Goal: Task Accomplishment & Management: Manage account settings

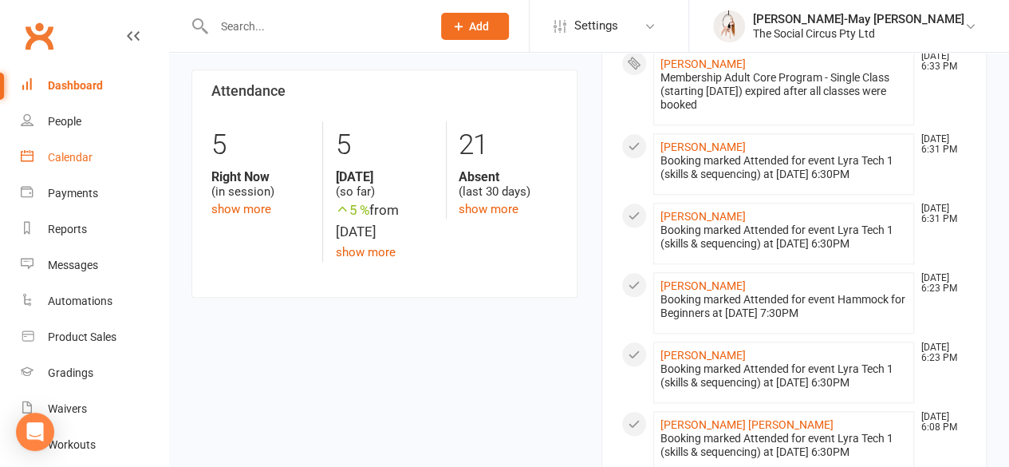
scroll to position [713, 0]
click at [83, 160] on div "Calendar" at bounding box center [70, 157] width 45 height 13
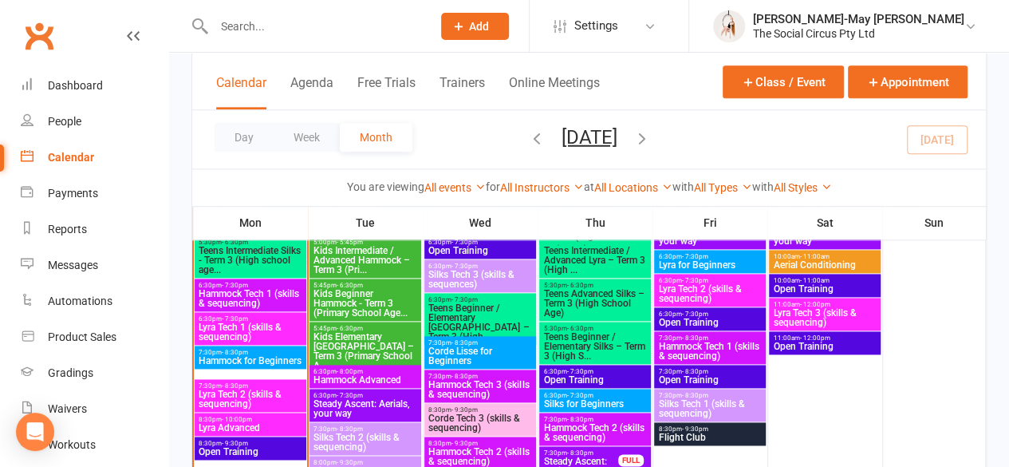
scroll to position [924, 0]
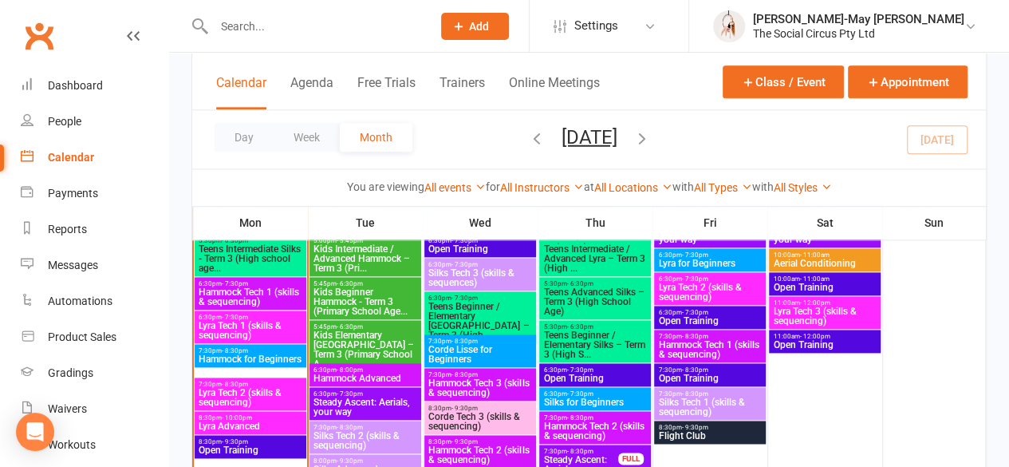
click at [268, 398] on span "Lyra Tech 2 (skills & sequencing)" at bounding box center [250, 397] width 104 height 19
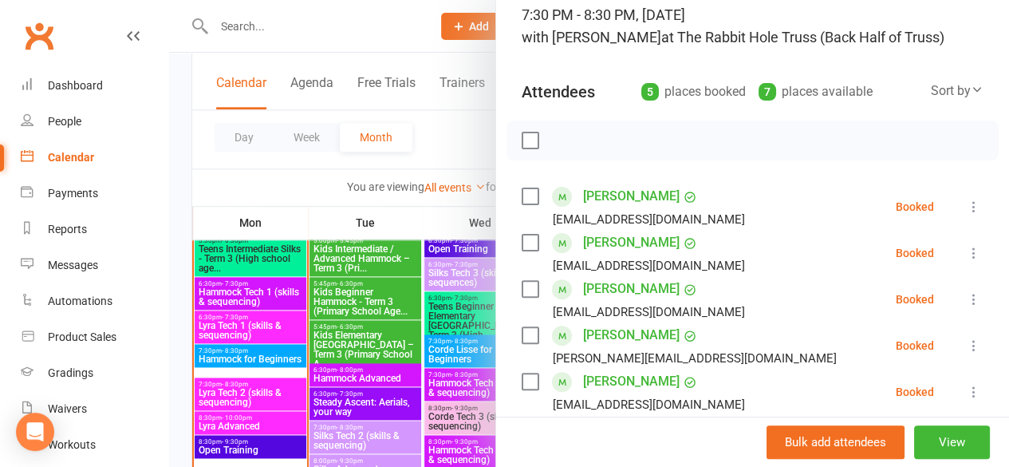
scroll to position [115, 0]
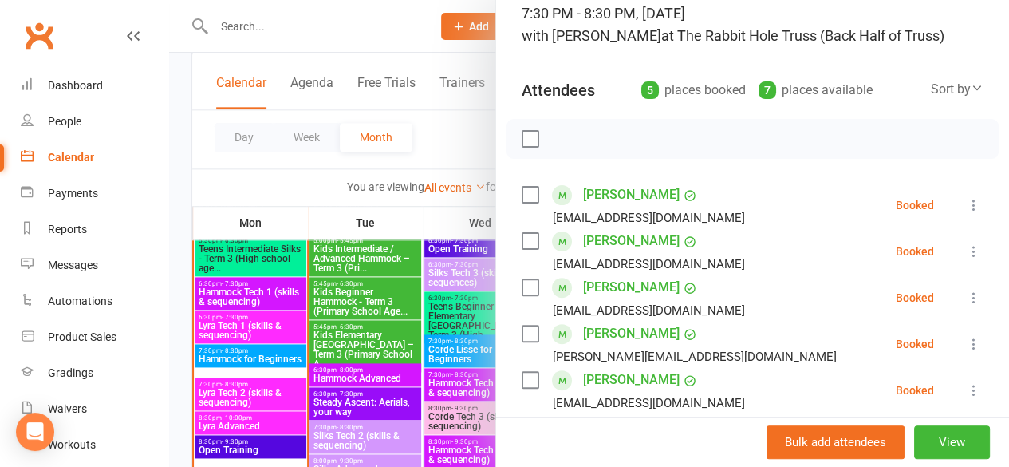
click at [966, 205] on icon at bounding box center [974, 205] width 16 height 16
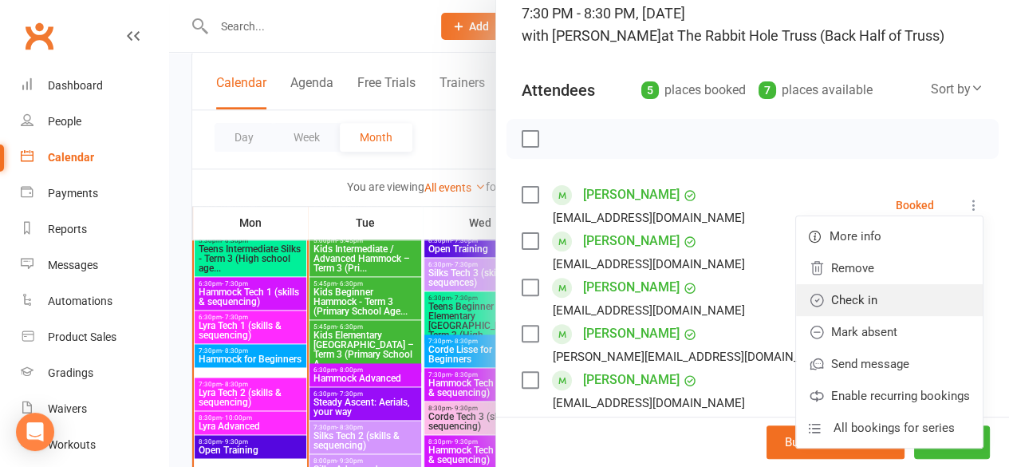
click at [848, 297] on link "Check in" at bounding box center [889, 300] width 187 height 32
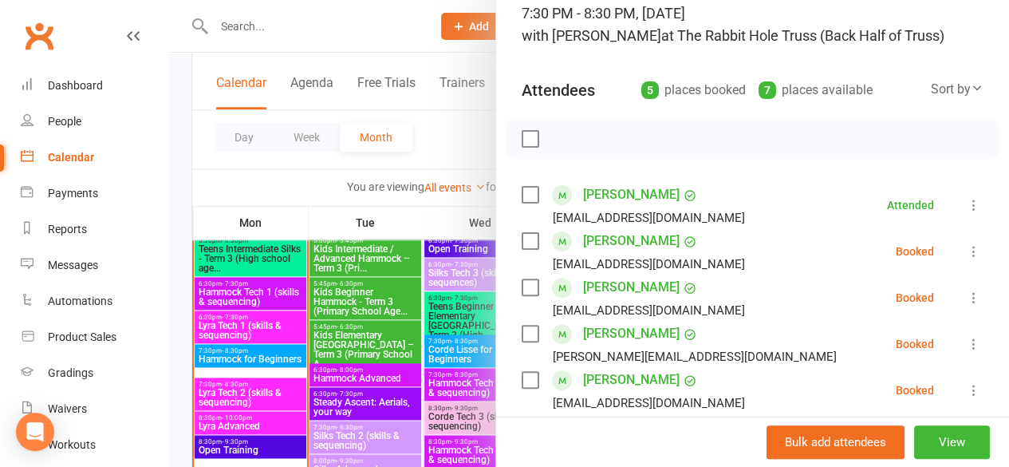
click at [966, 295] on icon at bounding box center [974, 297] width 16 height 16
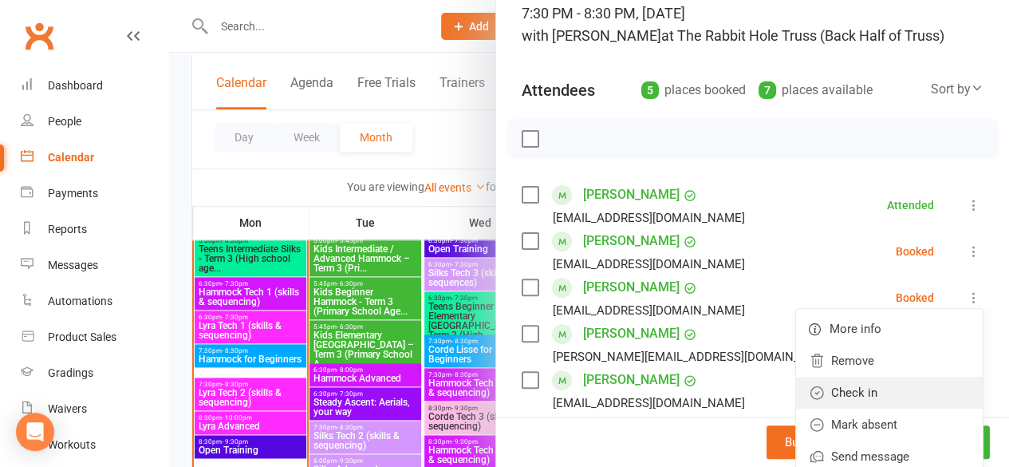
click at [850, 392] on link "Check in" at bounding box center [889, 392] width 187 height 32
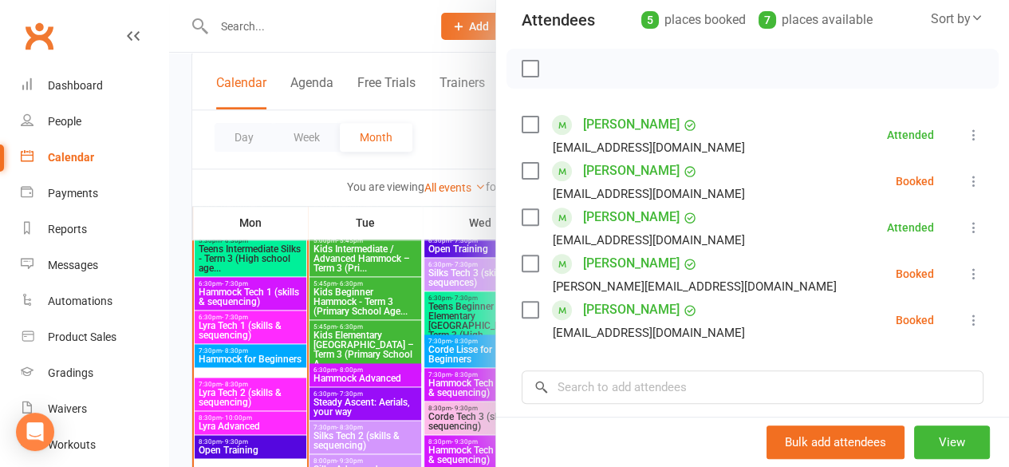
scroll to position [231, 0]
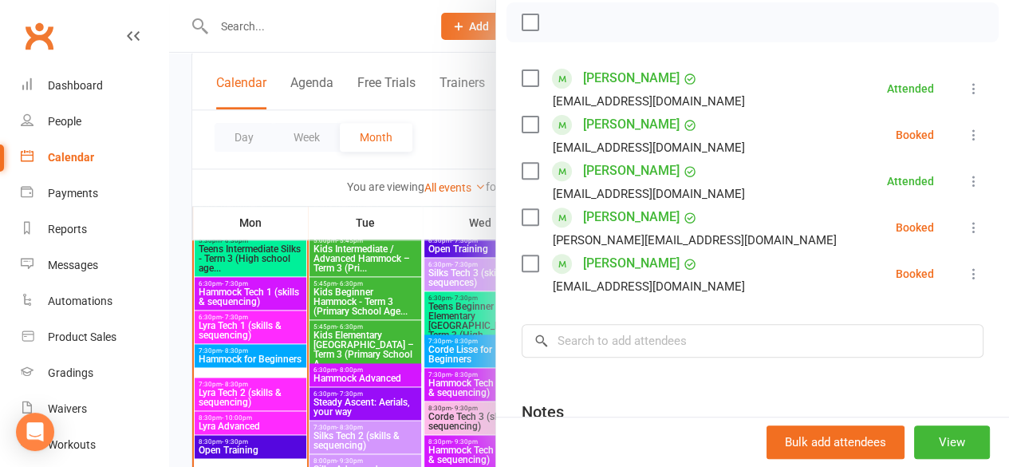
click at [966, 271] on icon at bounding box center [974, 274] width 16 height 16
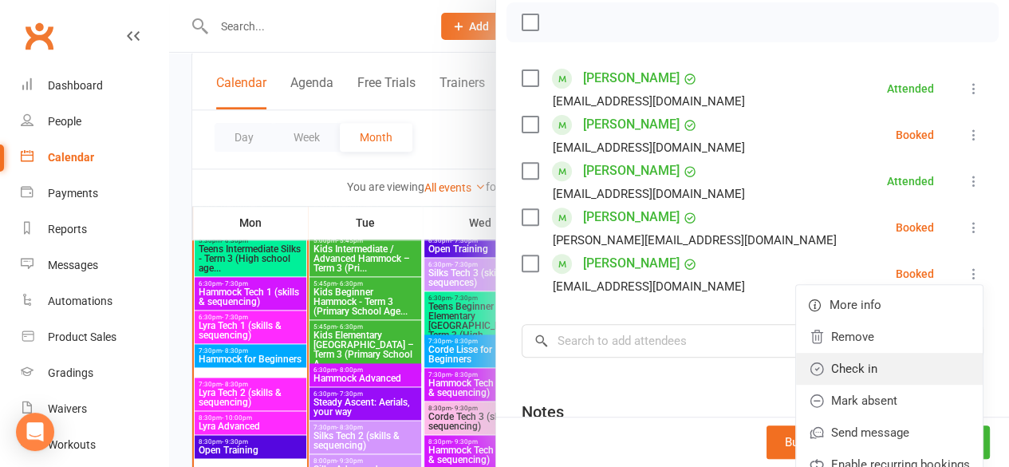
click at [829, 362] on link "Check in" at bounding box center [889, 368] width 187 height 32
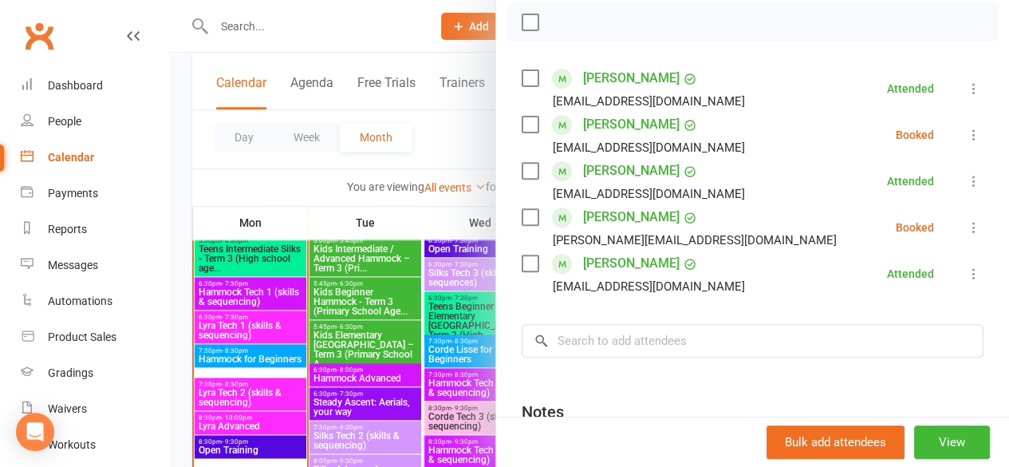
click at [385, 25] on div at bounding box center [589, 233] width 840 height 467
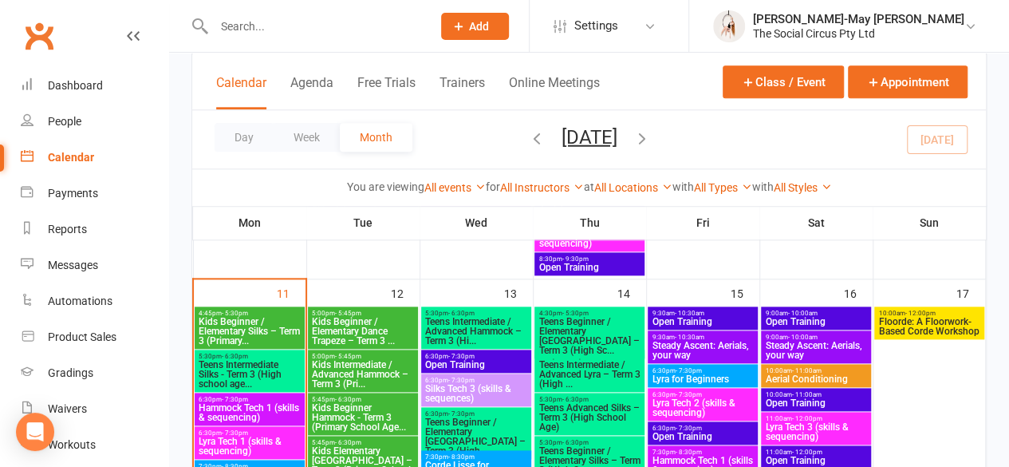
scroll to position [845, 0]
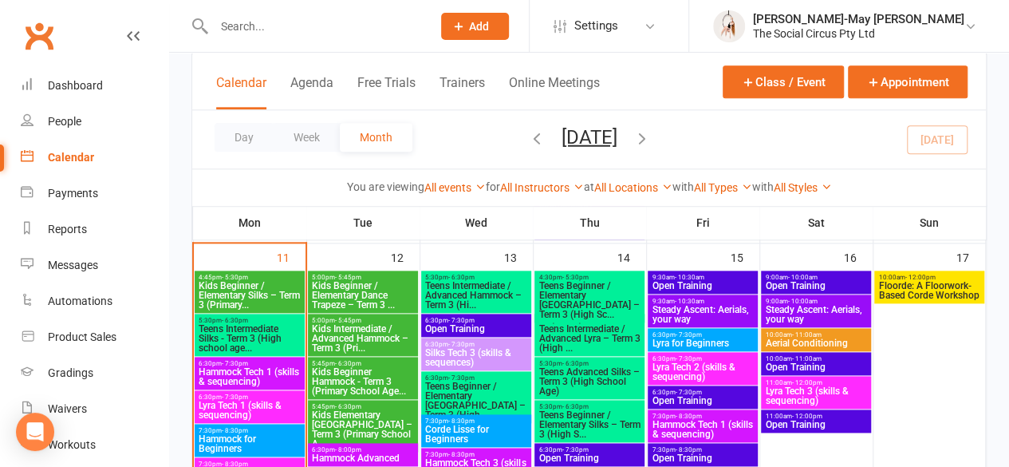
click at [715, 309] on span "Steady Ascent: Aerials, your way" at bounding box center [702, 314] width 103 height 19
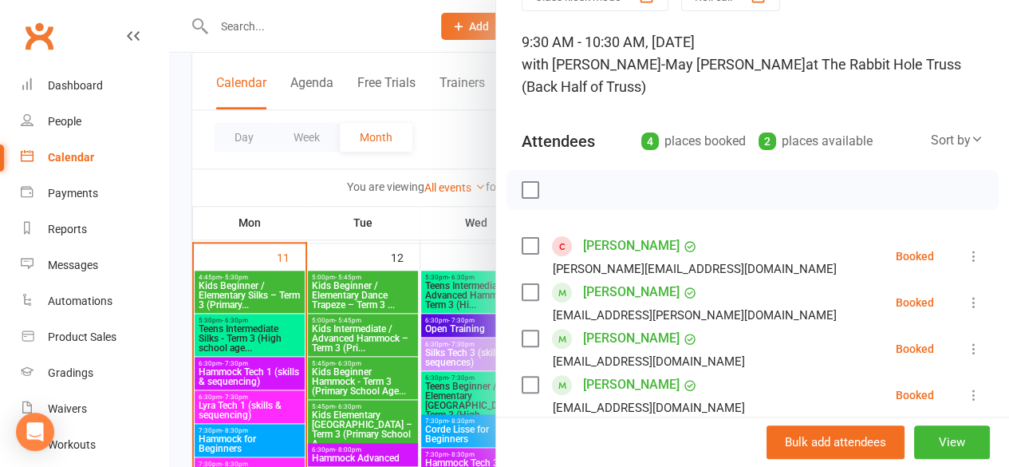
scroll to position [160, 0]
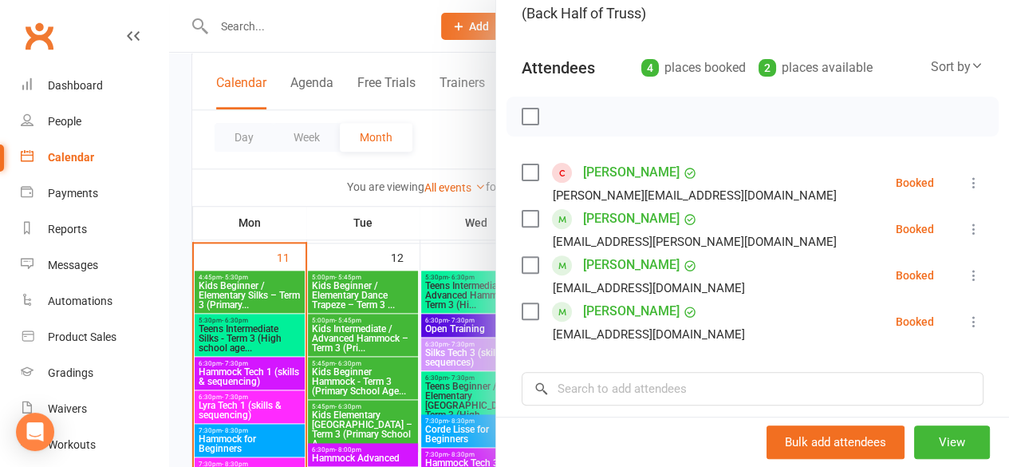
click at [966, 278] on icon at bounding box center [974, 275] width 16 height 16
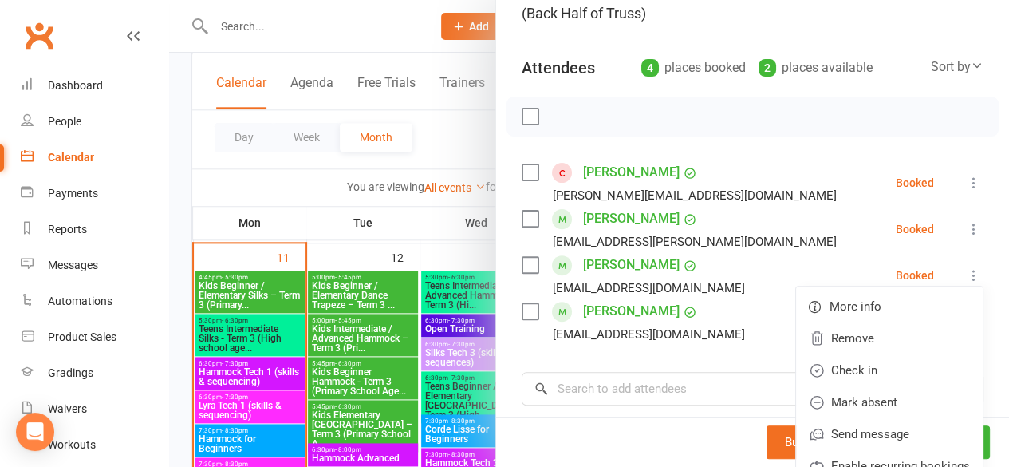
click at [463, 45] on div at bounding box center [589, 233] width 840 height 467
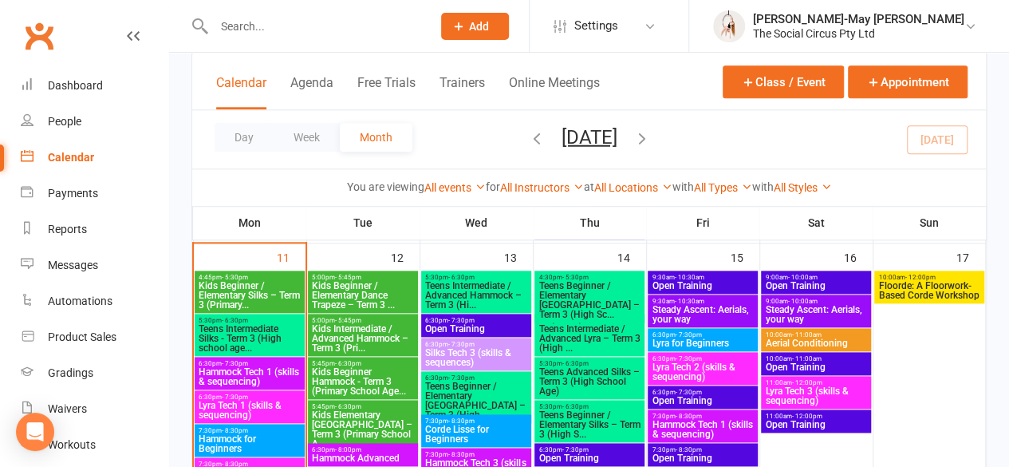
click at [374, 26] on input "text" at bounding box center [314, 26] width 211 height 22
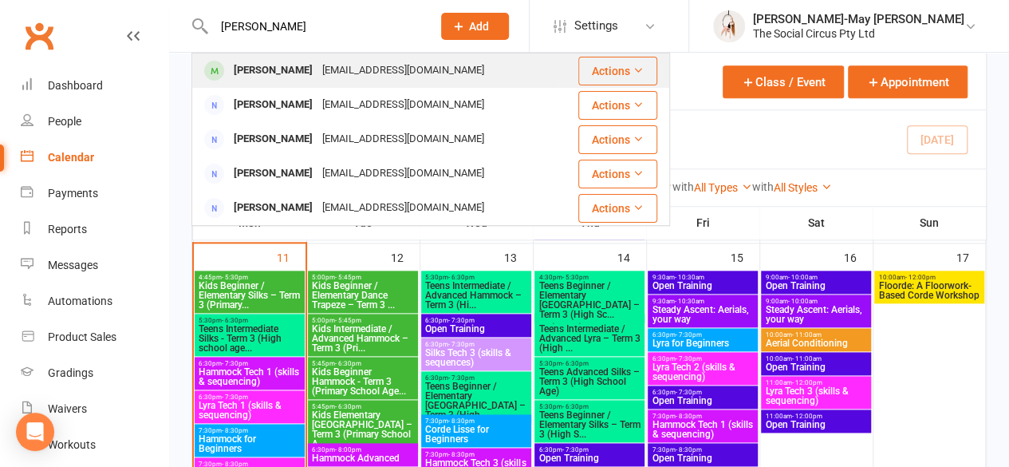
type input "[PERSON_NAME]"
click at [317, 65] on div "[EMAIL_ADDRESS][DOMAIN_NAME]" at bounding box center [402, 70] width 171 height 23
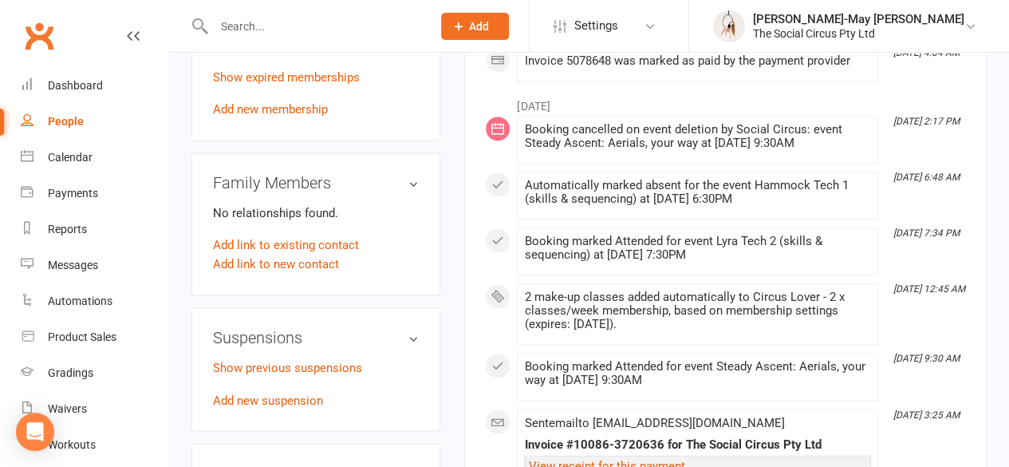
scroll to position [1196, 0]
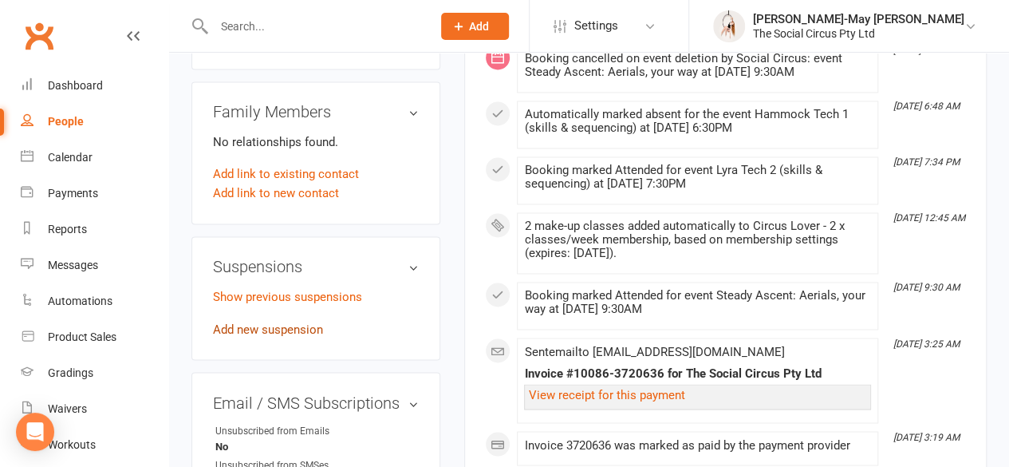
click at [298, 321] on link "Add new suspension" at bounding box center [268, 328] width 110 height 14
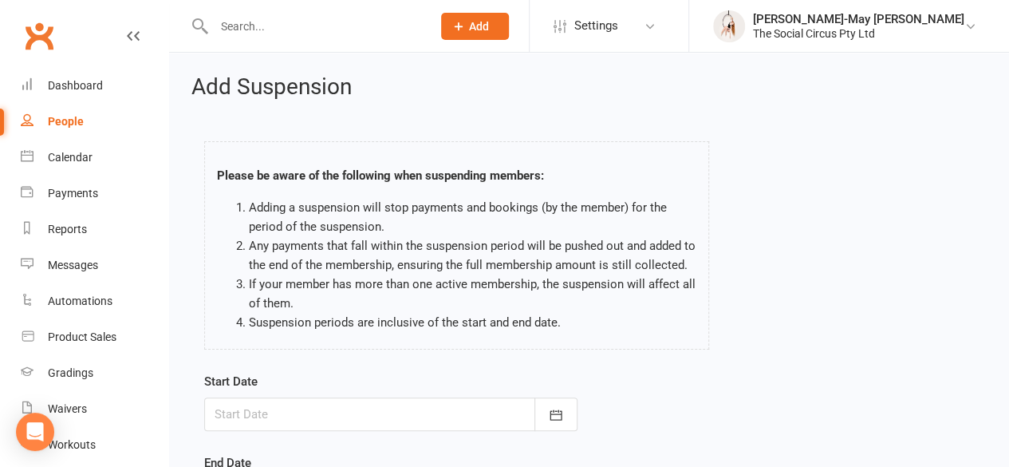
scroll to position [160, 0]
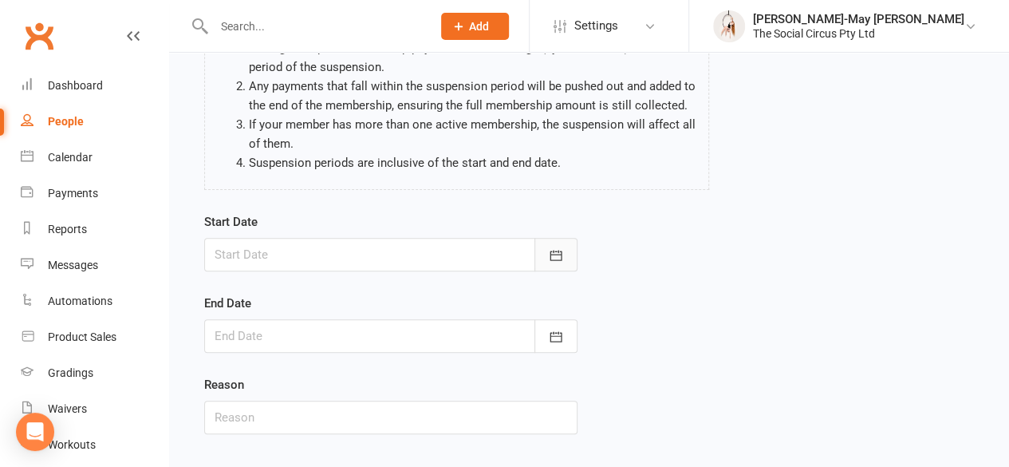
click at [552, 250] on icon "button" at bounding box center [556, 255] width 16 height 16
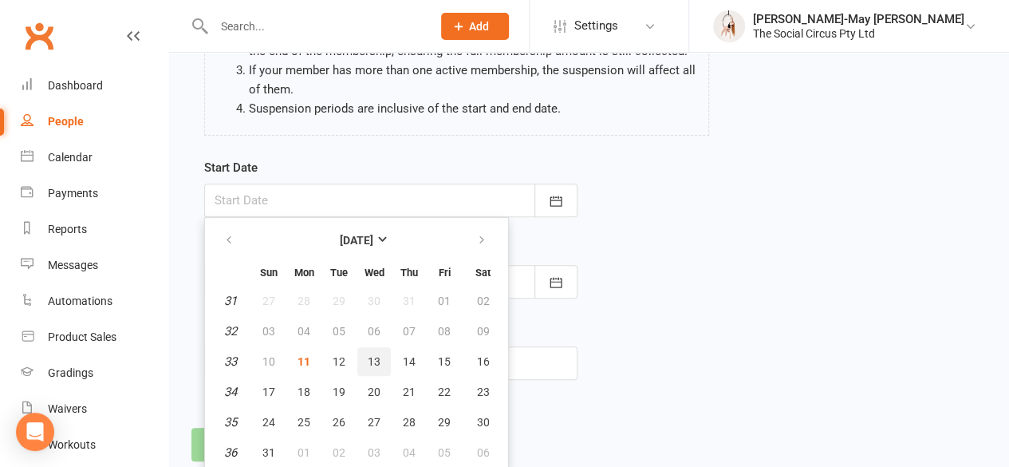
click at [379, 360] on span "13" at bounding box center [374, 361] width 13 height 13
type input "[DATE]"
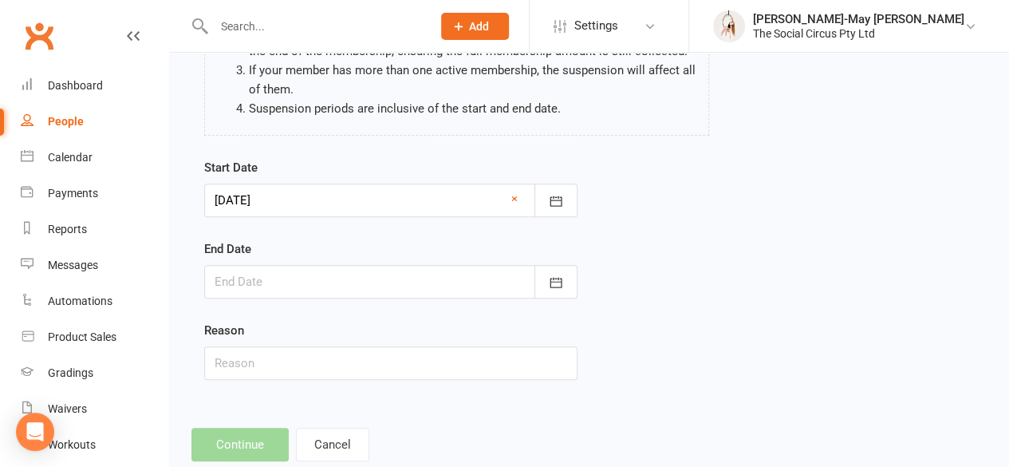
click at [399, 280] on div at bounding box center [390, 281] width 373 height 33
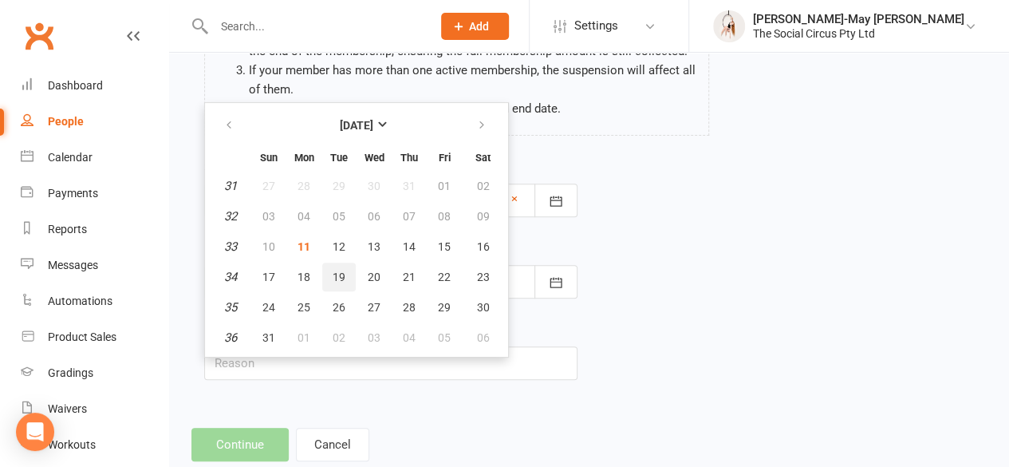
click at [335, 282] on button "19" at bounding box center [338, 276] width 33 height 29
type input "[DATE]"
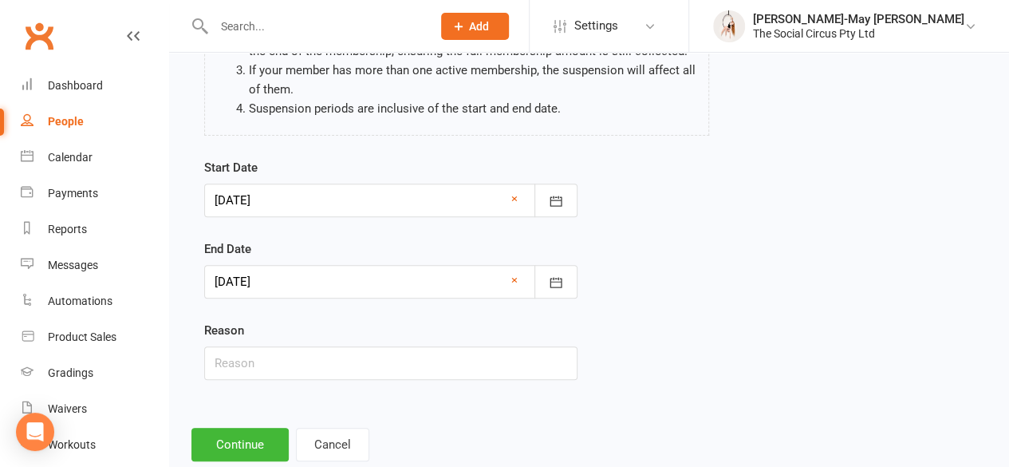
click at [744, 280] on div "Start Date [DATE] [DATE] Sun Mon Tue Wed Thu Fri Sat 31 27 28 29 30 31 01 02 32…" at bounding box center [589, 280] width 794 height 244
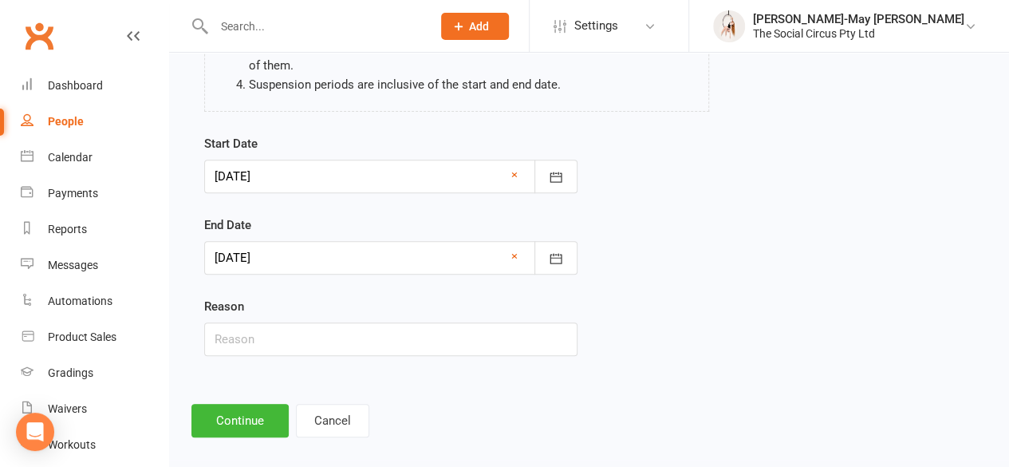
scroll to position [250, 0]
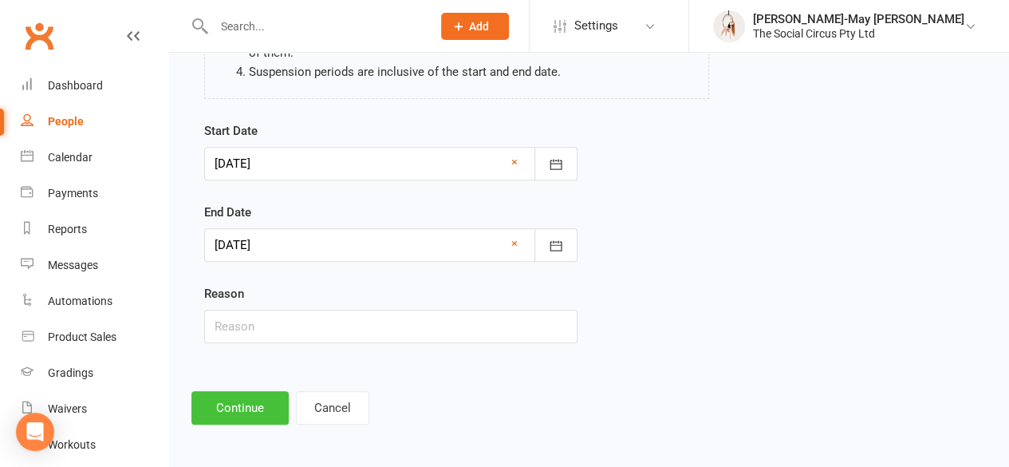
click at [250, 396] on button "Continue" at bounding box center [239, 407] width 97 height 33
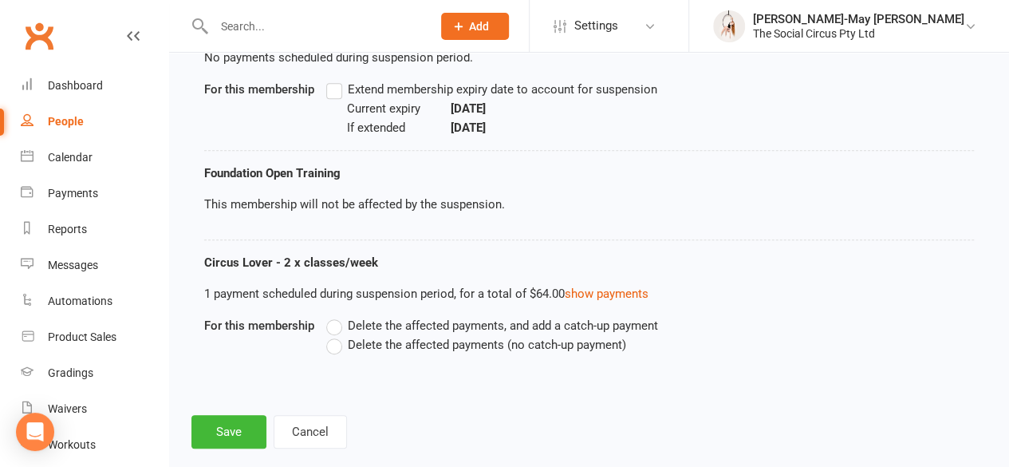
scroll to position [396, 0]
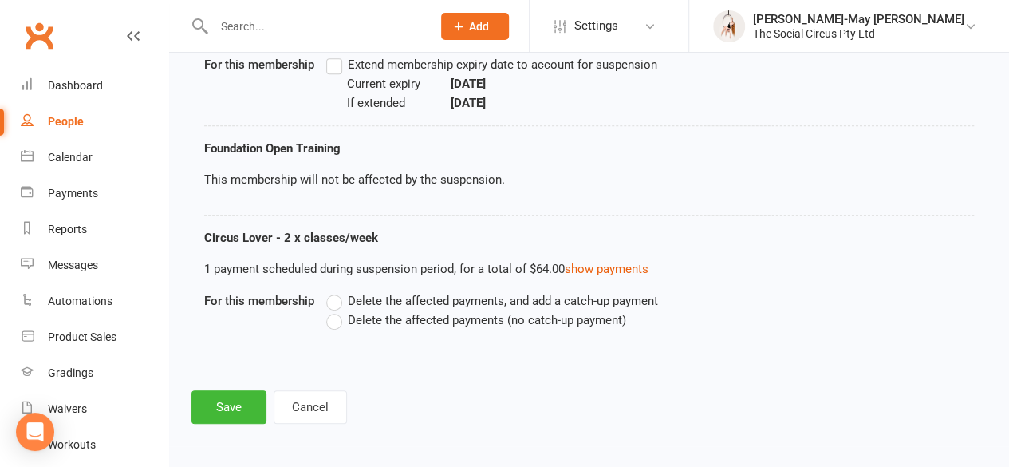
click at [338, 318] on label "Delete the affected payments (no catch-up payment)" at bounding box center [476, 319] width 300 height 19
click at [337, 310] on input "Delete the affected payments (no catch-up payment)" at bounding box center [331, 310] width 10 height 0
click at [234, 412] on button "Save" at bounding box center [228, 406] width 75 height 33
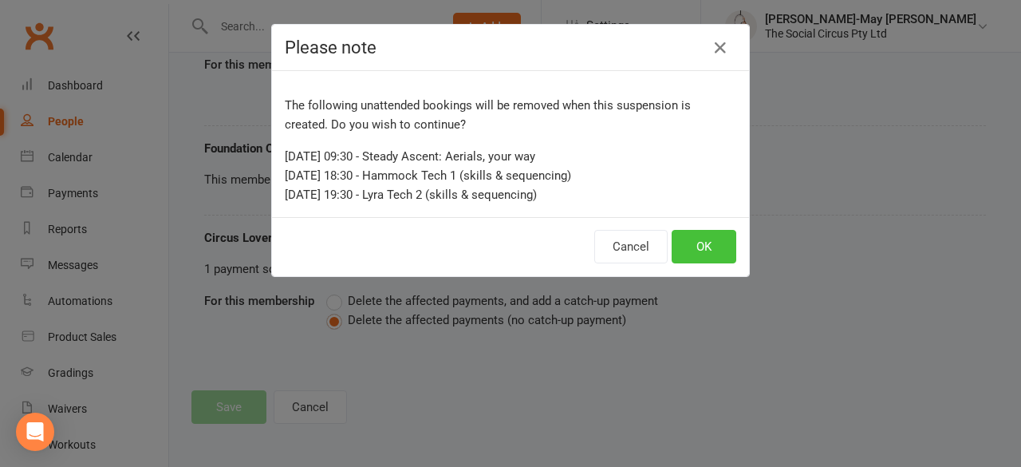
click at [707, 248] on button "OK" at bounding box center [704, 246] width 65 height 33
